Goal: Navigation & Orientation: Understand site structure

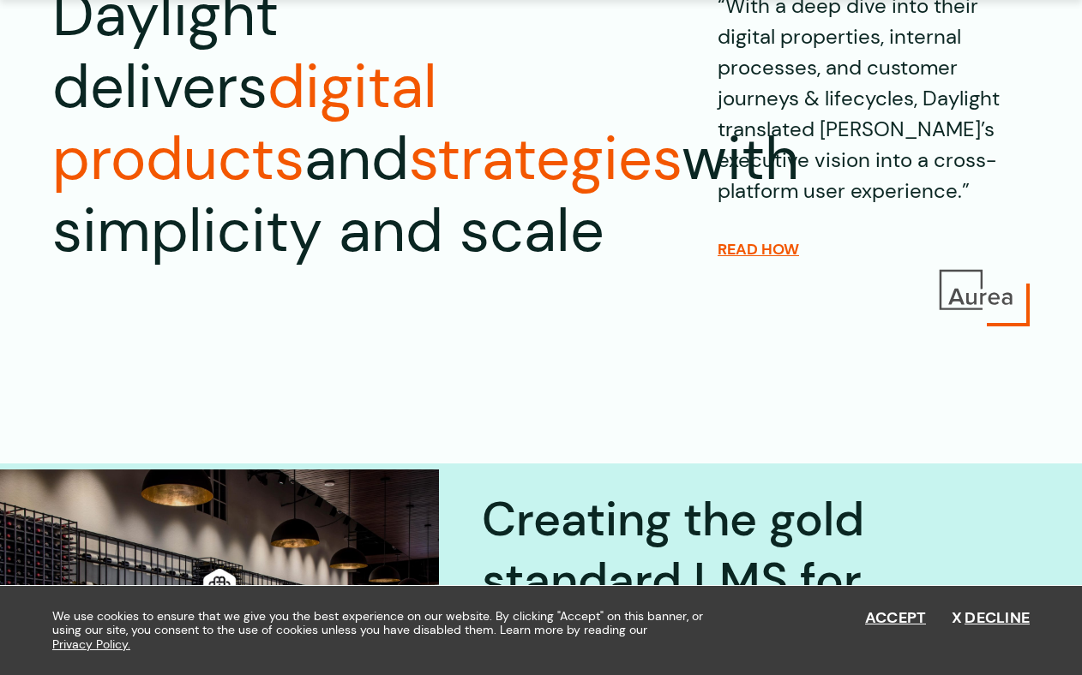
scroll to position [243, 0]
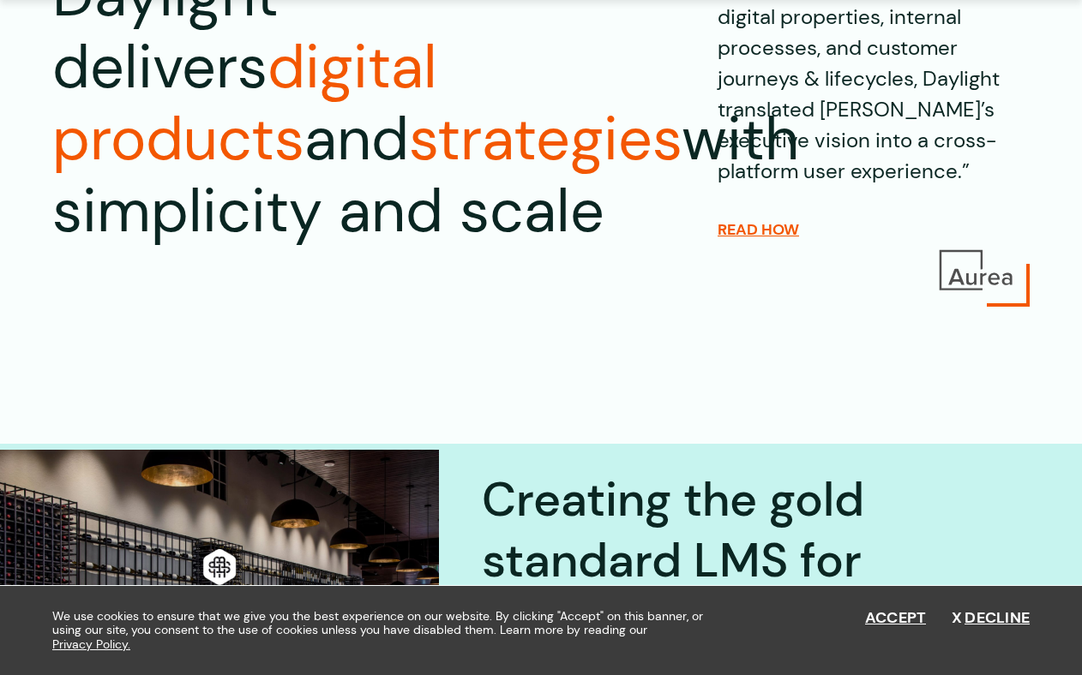
click at [975, 281] on img at bounding box center [975, 270] width 81 height 47
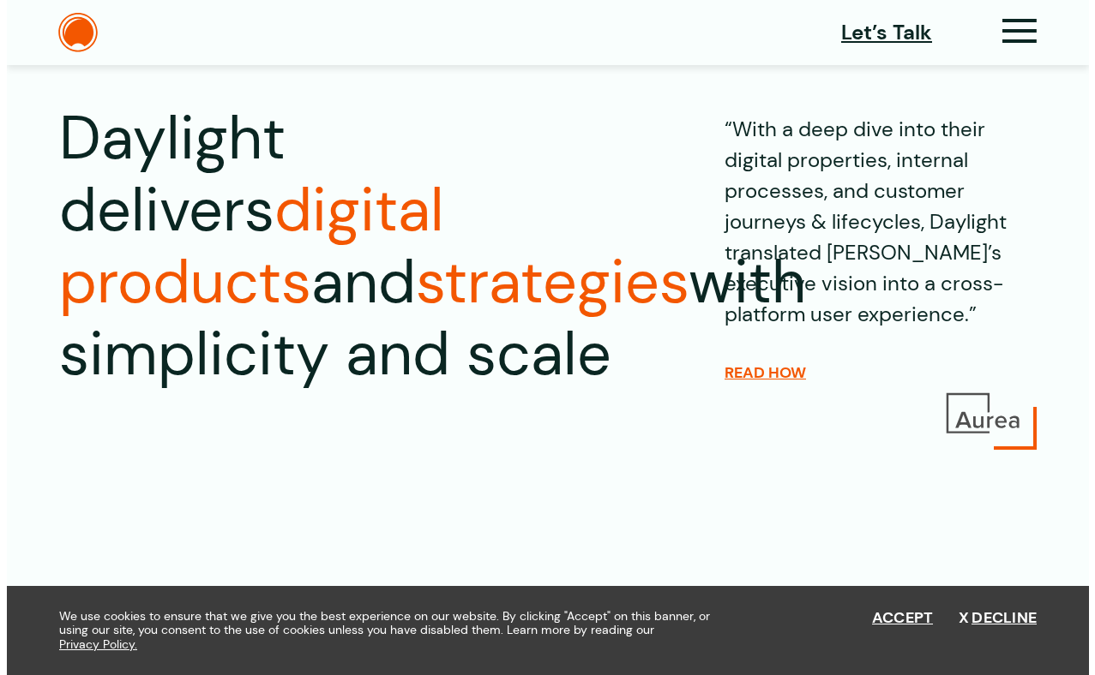
scroll to position [0, 0]
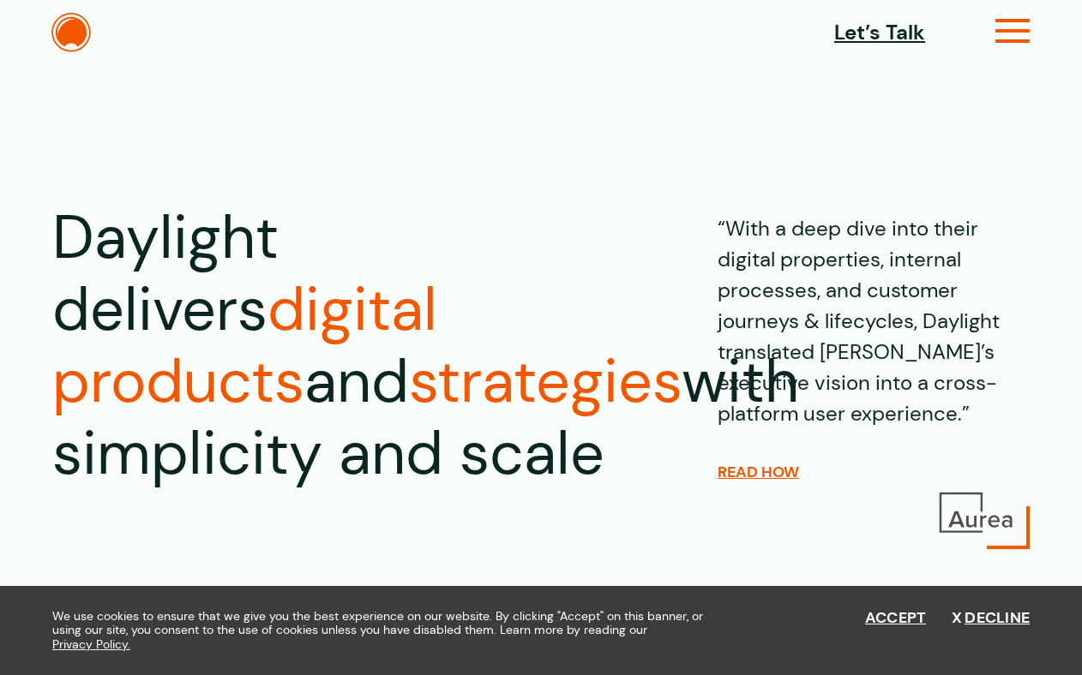
click at [1011, 32] on icon at bounding box center [1012, 38] width 35 height 18
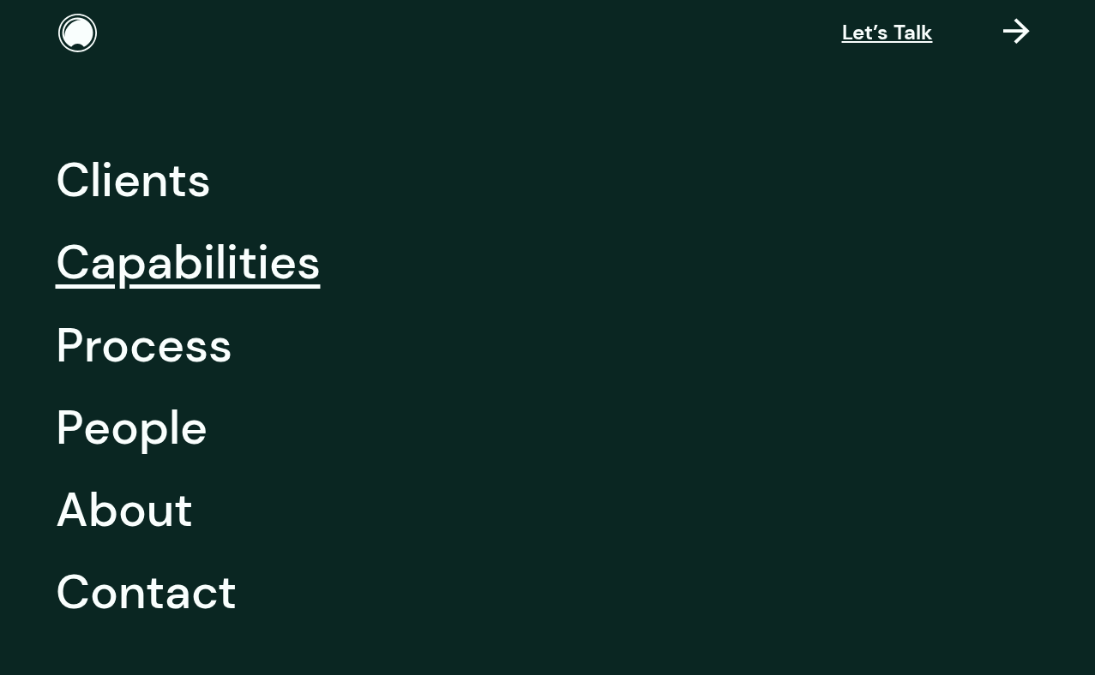
click at [189, 261] on link "Capabilities" at bounding box center [188, 262] width 265 height 82
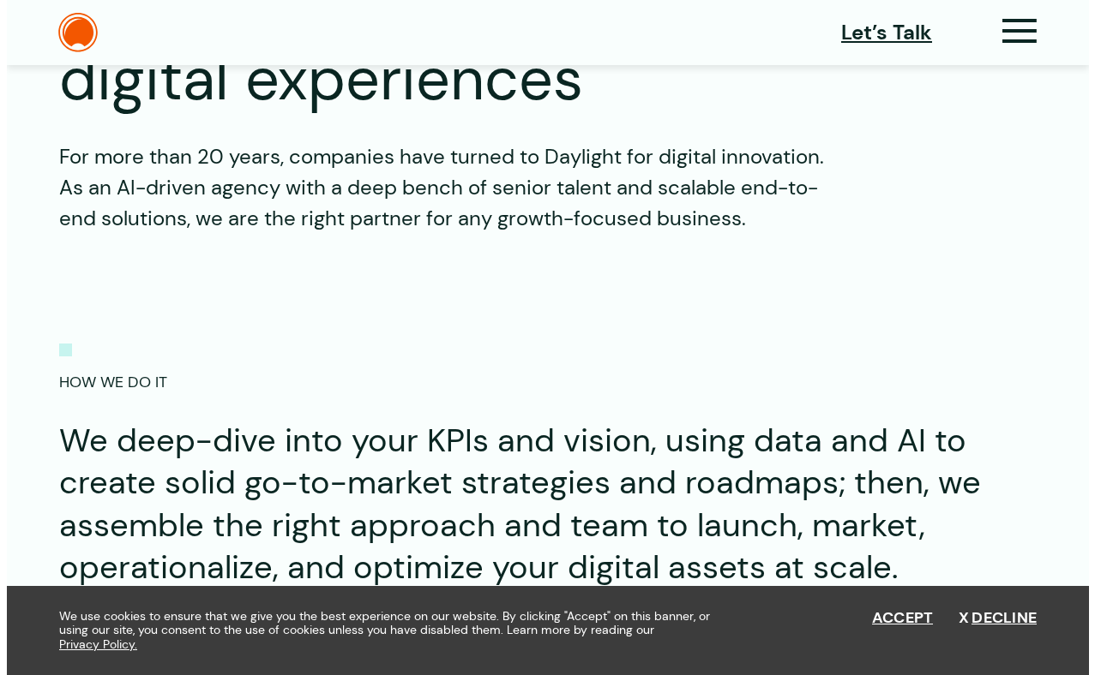
scroll to position [140, 0]
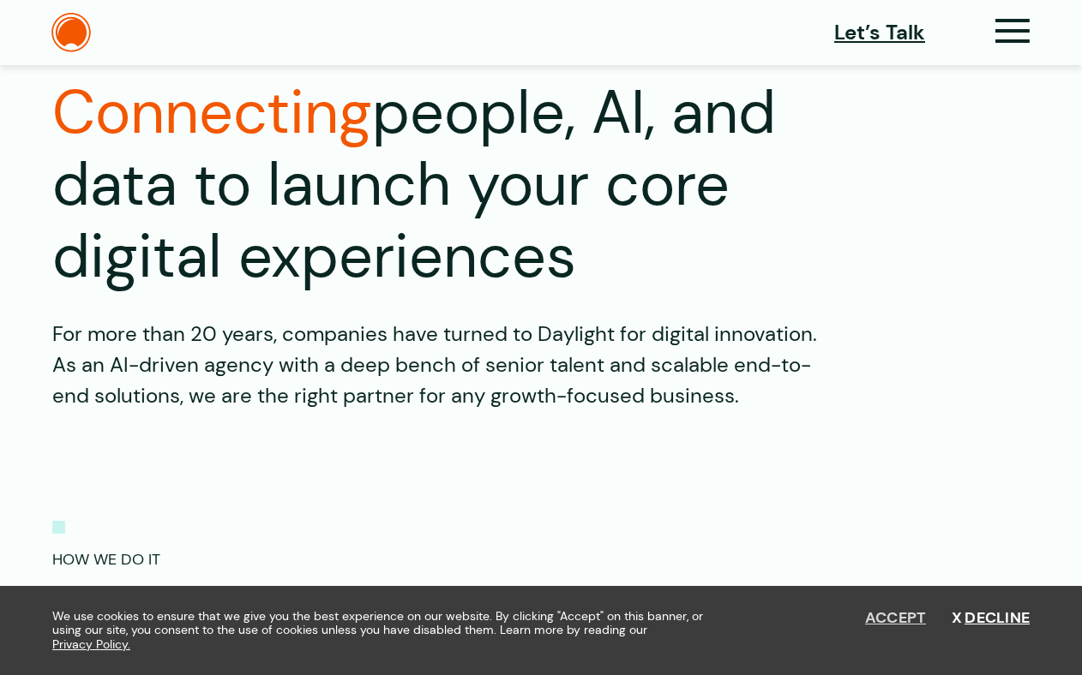
click at [891, 617] on button "Accept" at bounding box center [896, 618] width 62 height 19
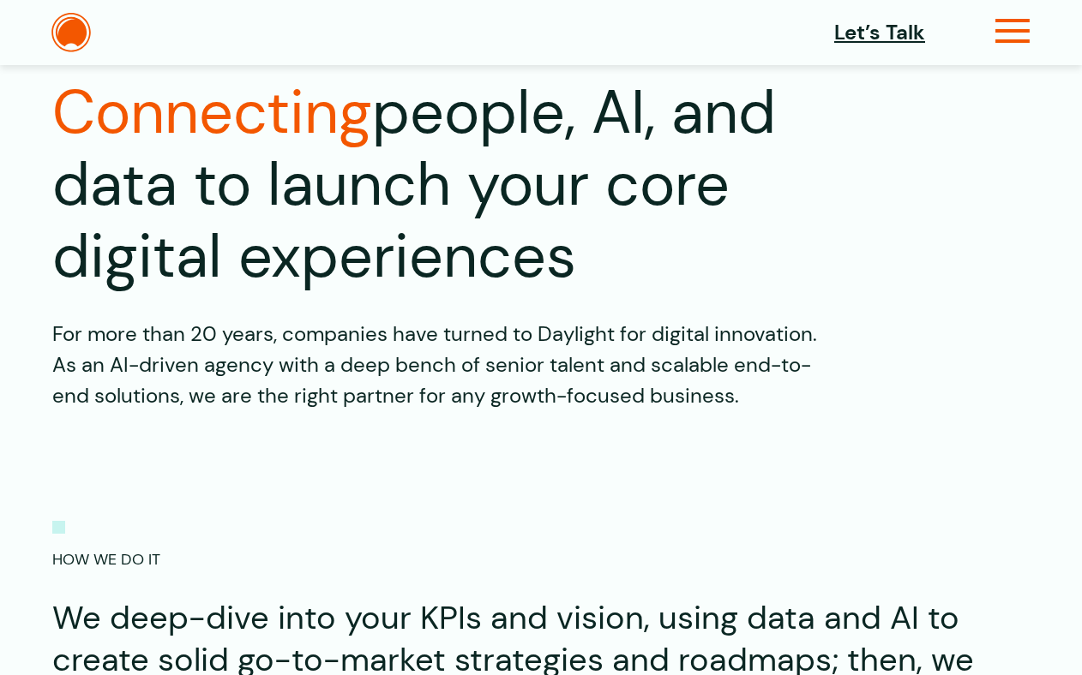
click at [1004, 42] on icon at bounding box center [1012, 38] width 35 height 18
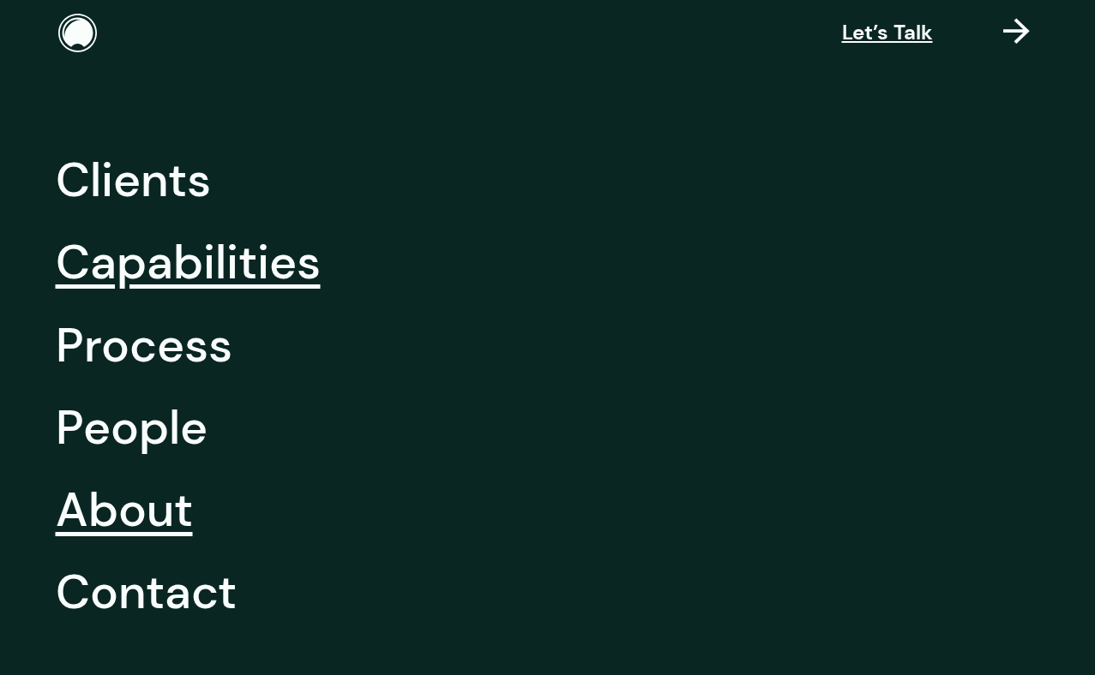
click at [178, 514] on link "About" at bounding box center [124, 510] width 137 height 82
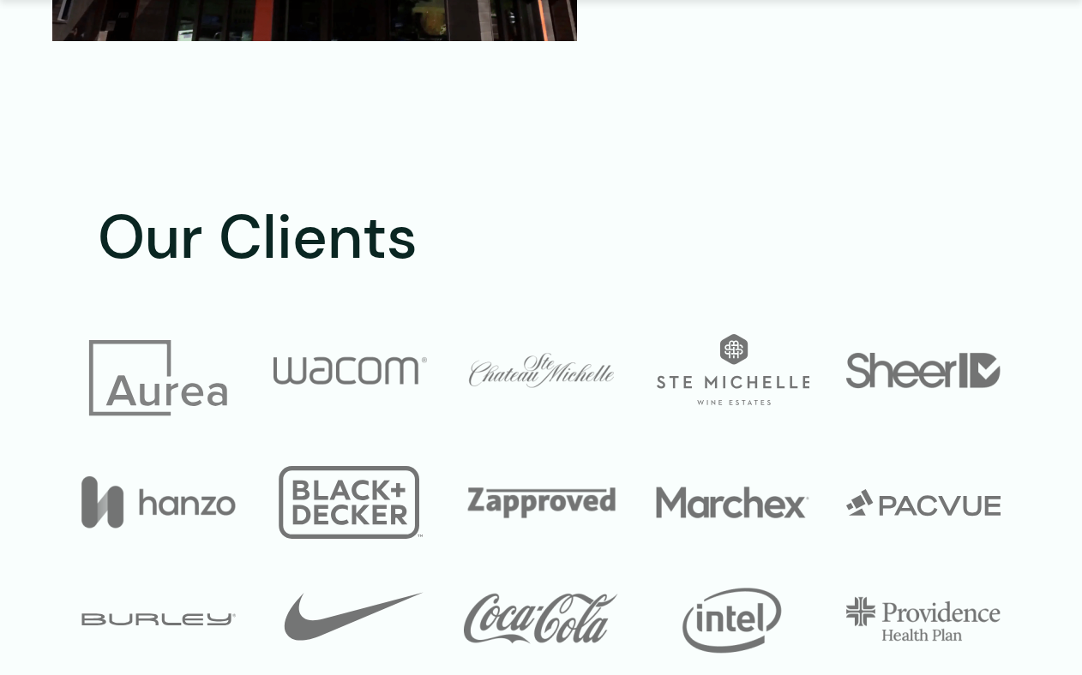
scroll to position [8542, 0]
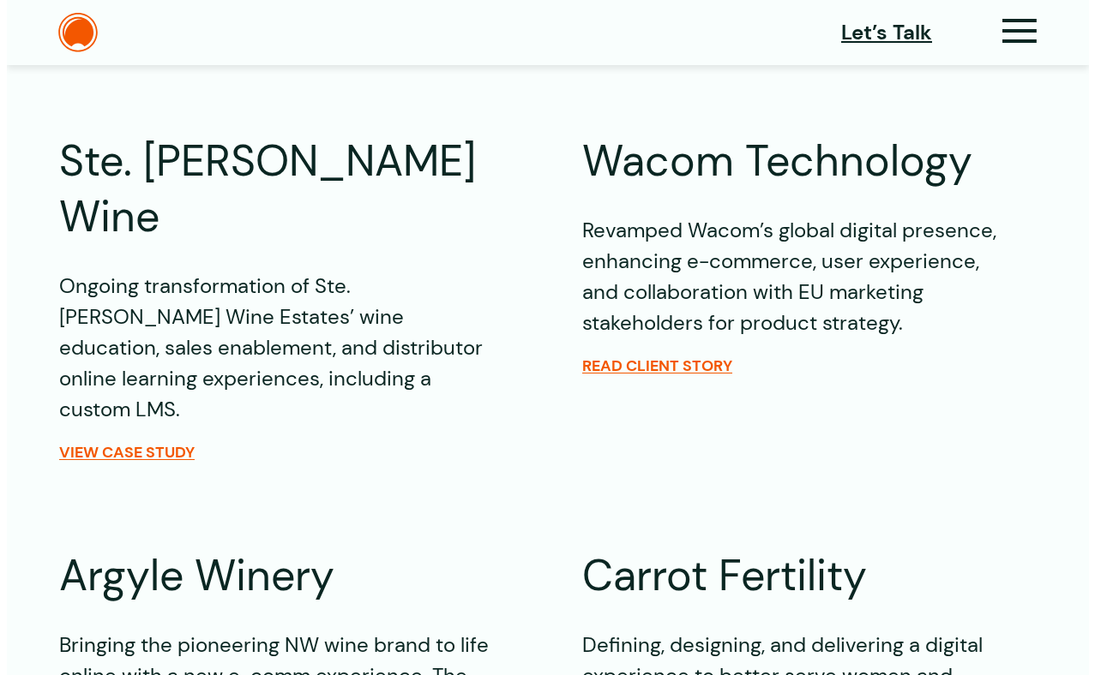
scroll to position [592, 0]
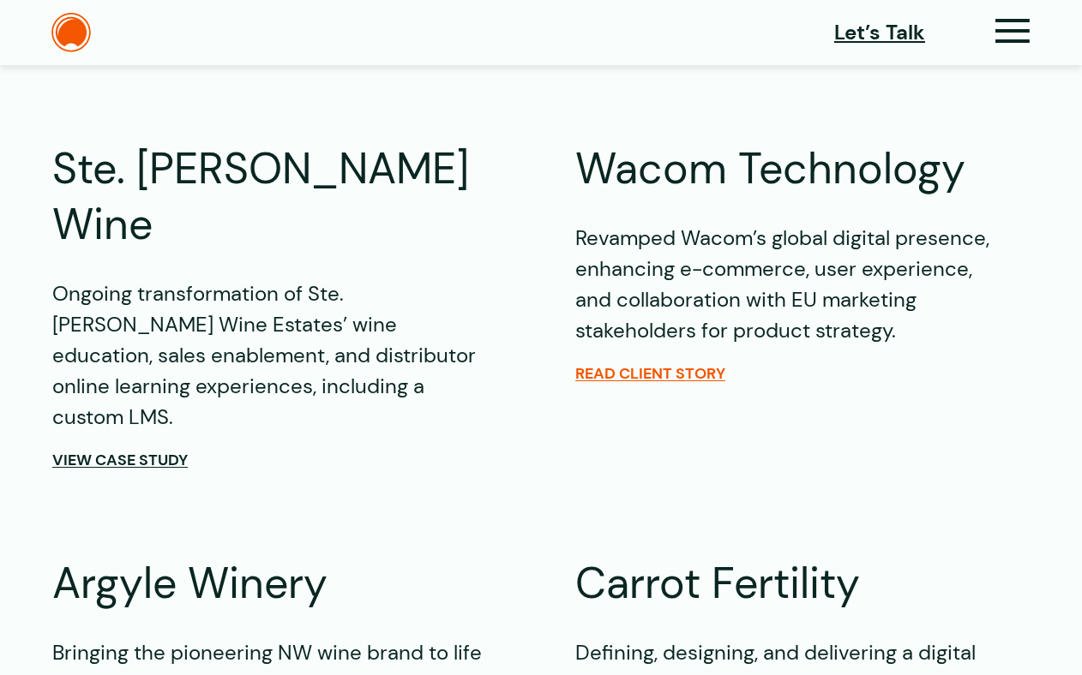
click at [171, 451] on span "View Case Study" at bounding box center [119, 460] width 135 height 19
click at [1014, 36] on icon at bounding box center [1012, 38] width 35 height 18
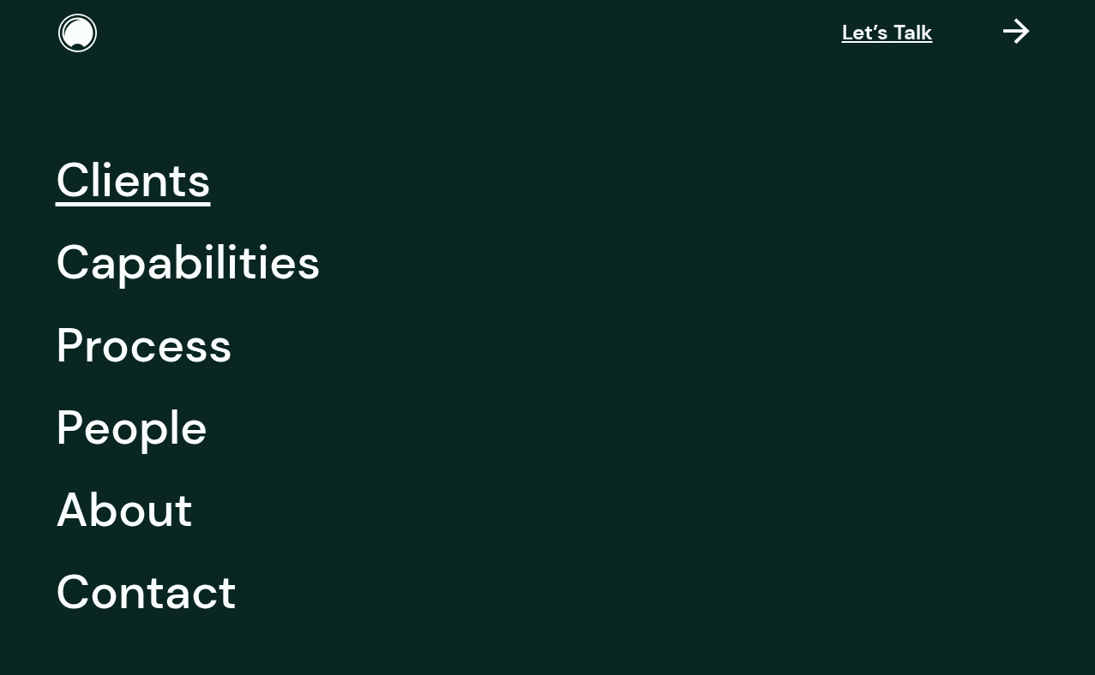
click at [232, 589] on li "Contact" at bounding box center [546, 592] width 981 height 82
click at [224, 593] on link "Contact" at bounding box center [146, 592] width 181 height 82
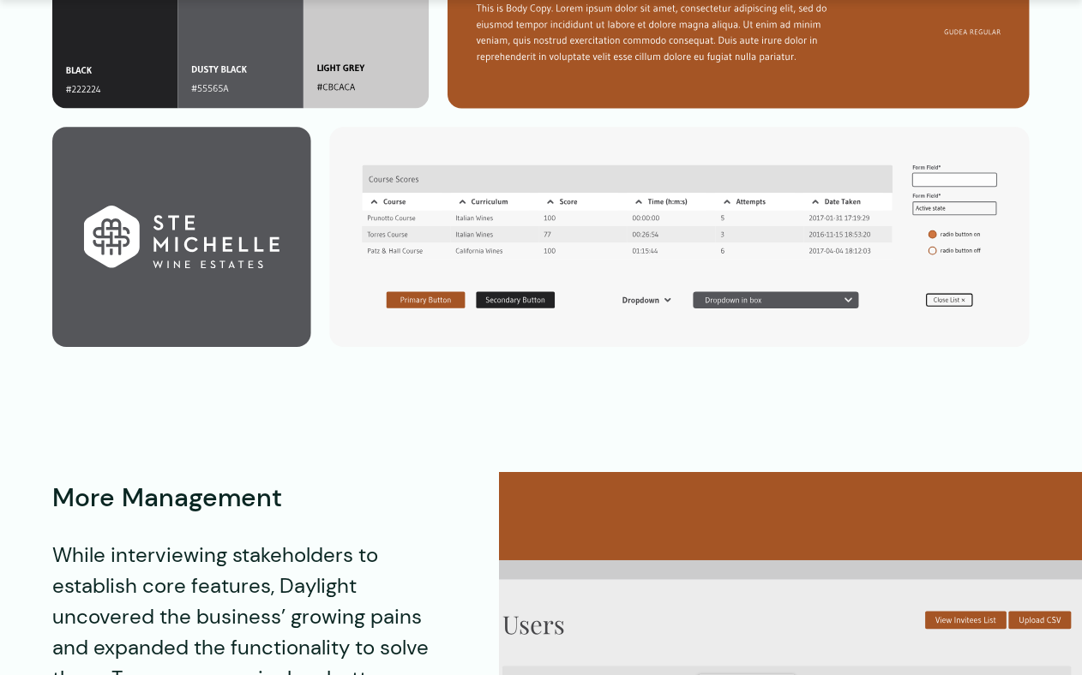
scroll to position [2350, 0]
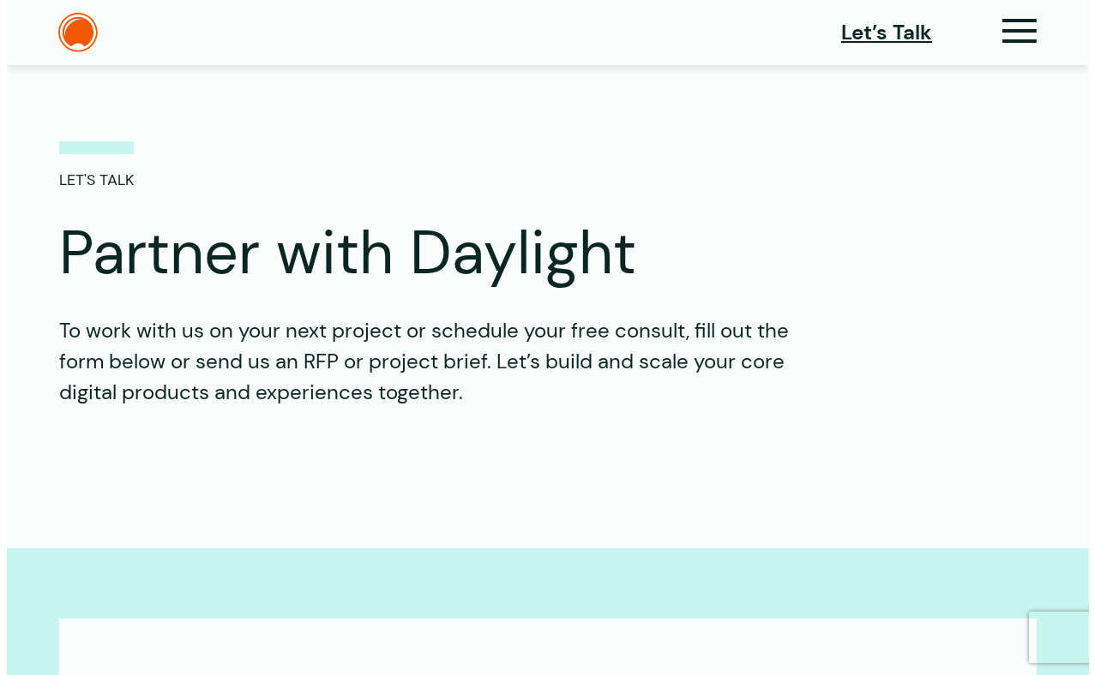
scroll to position [51, 0]
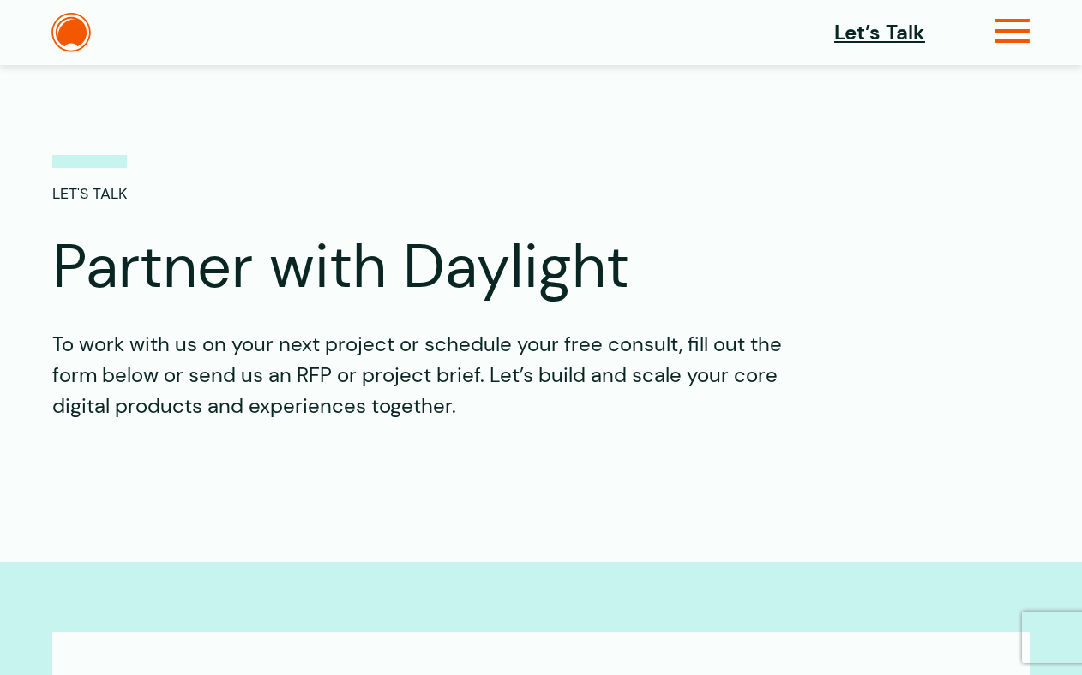
click at [1007, 39] on icon at bounding box center [1012, 38] width 35 height 18
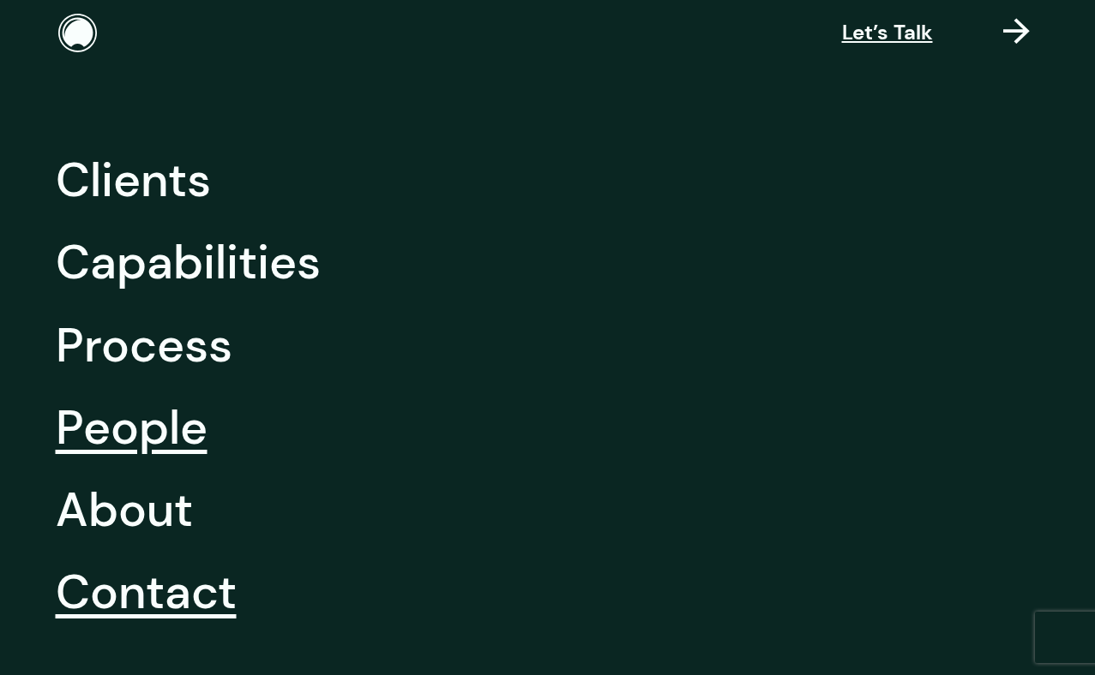
click at [171, 445] on link "People" at bounding box center [132, 428] width 152 height 82
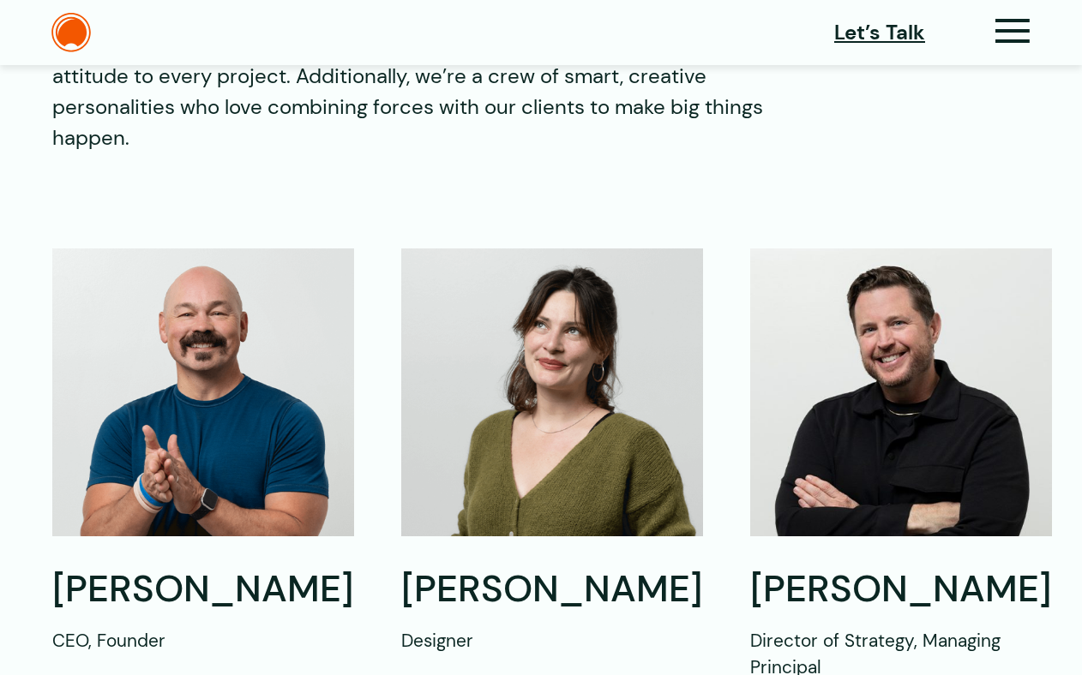
scroll to position [417, 0]
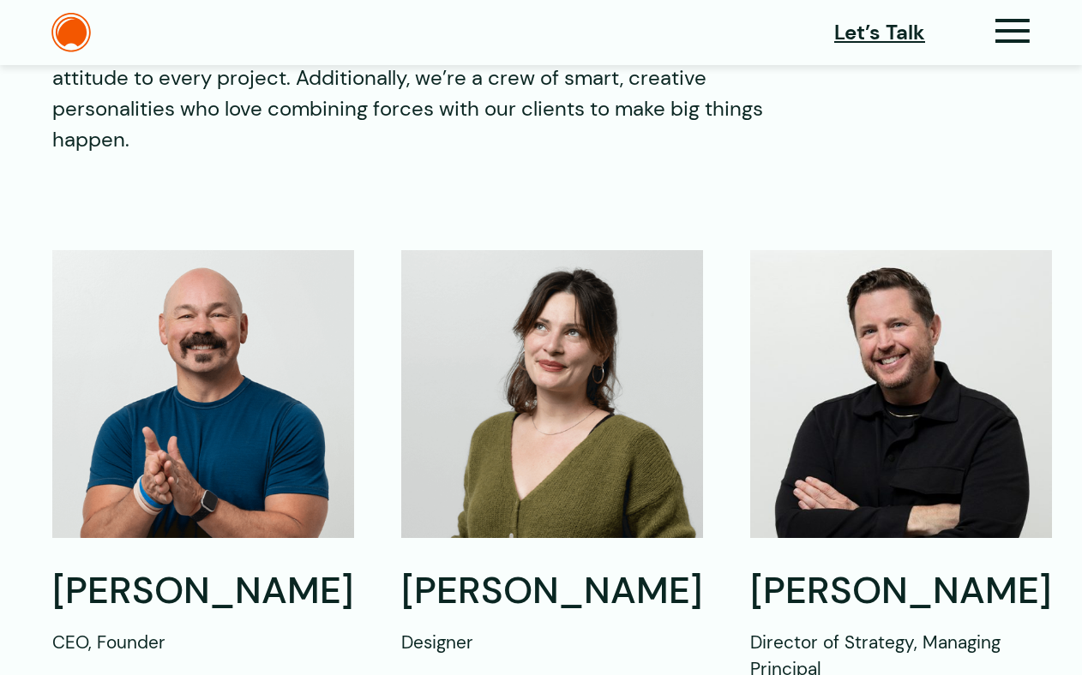
click at [245, 441] on img at bounding box center [203, 394] width 302 height 288
click at [225, 571] on h2 "[PERSON_NAME]" at bounding box center [203, 591] width 302 height 49
